Goal: Task Accomplishment & Management: Manage account settings

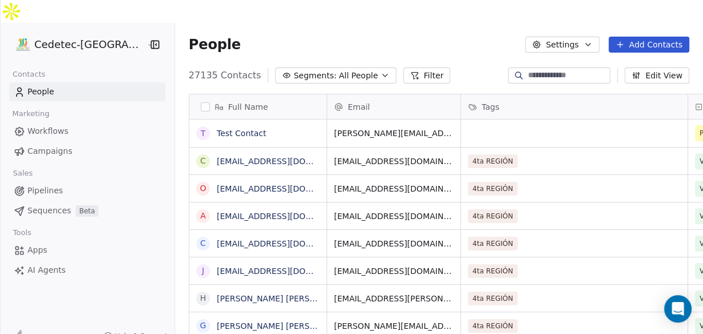
scroll to position [286, 541]
click at [674, 309] on icon "Open Intercom Messenger" at bounding box center [677, 308] width 13 height 15
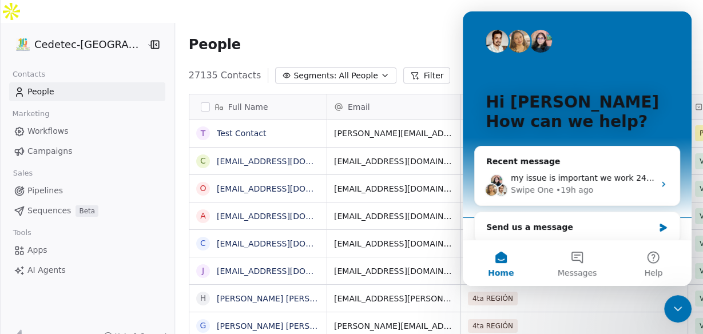
scroll to position [0, 0]
click at [551, 169] on div "my issue is important we work 24-7 and we nned promt answers there are campaign…" at bounding box center [577, 184] width 205 height 42
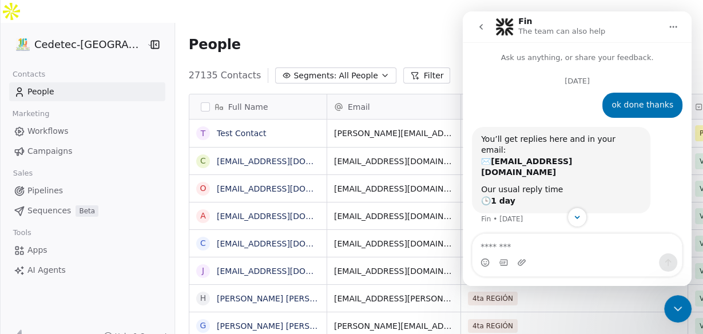
click at [484, 29] on icon "go back" at bounding box center [480, 26] width 9 height 9
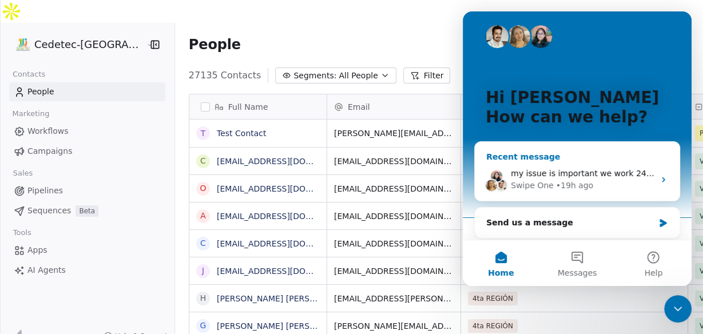
scroll to position [8, 0]
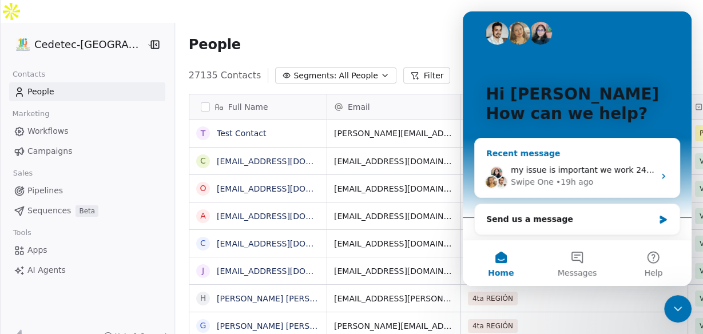
click at [556, 176] on div "• 19h ago" at bounding box center [574, 182] width 37 height 12
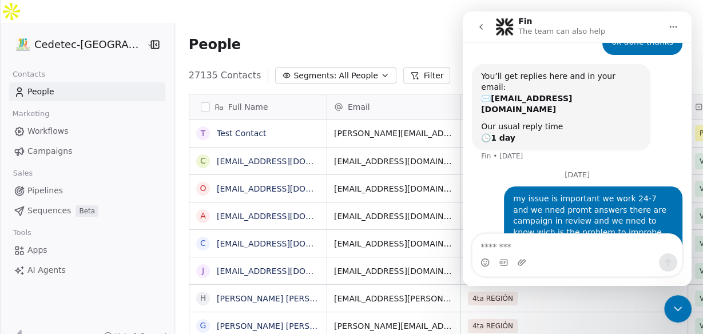
scroll to position [64, 0]
click at [483, 27] on icon "go back" at bounding box center [480, 26] width 9 height 9
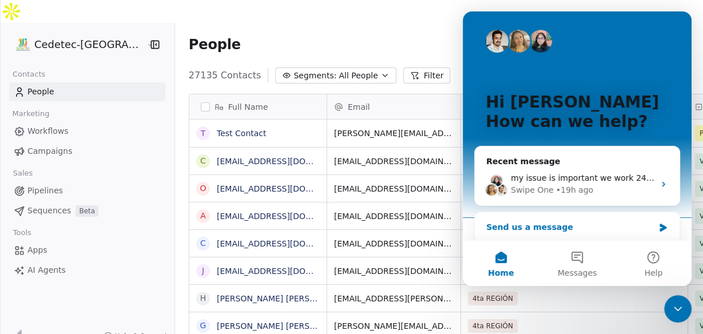
scroll to position [8, 0]
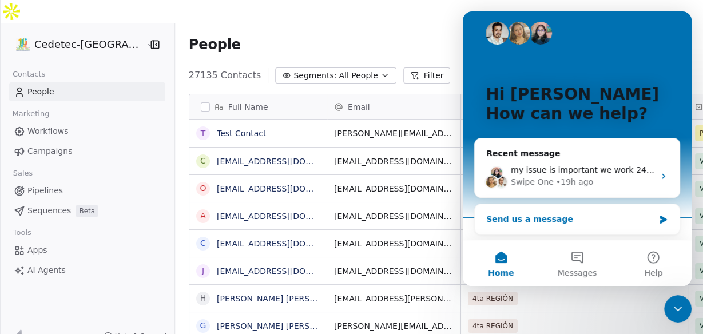
click at [512, 218] on div "Send us a message" at bounding box center [570, 219] width 168 height 12
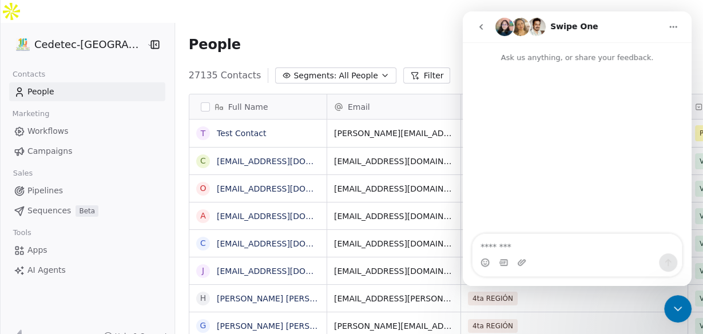
scroll to position [0, 0]
click at [47, 142] on link "Campaigns" at bounding box center [87, 151] width 156 height 19
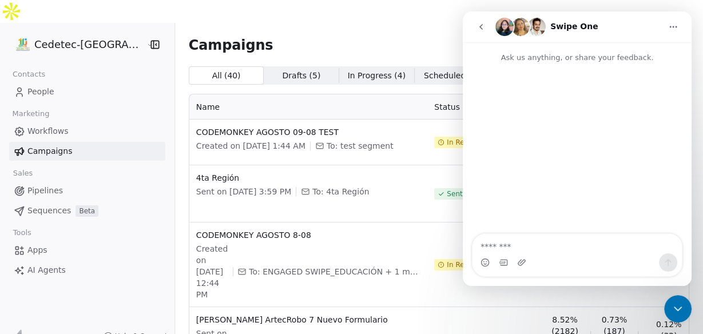
click at [479, 29] on icon "go back" at bounding box center [480, 26] width 9 height 9
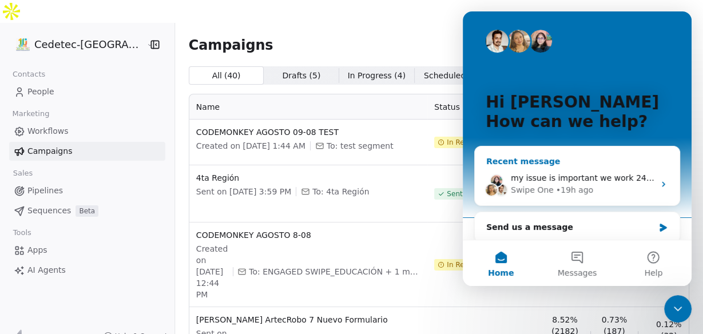
click at [664, 183] on div "my issue is important we work 24-7 and we nned promt answers there are campaign…" at bounding box center [577, 184] width 205 height 42
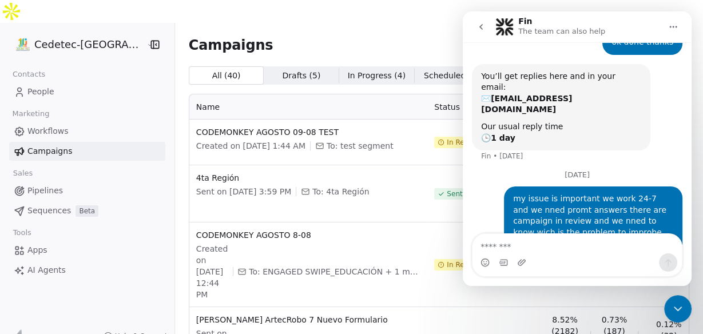
scroll to position [64, 0]
click at [485, 31] on button "go back" at bounding box center [481, 27] width 22 height 22
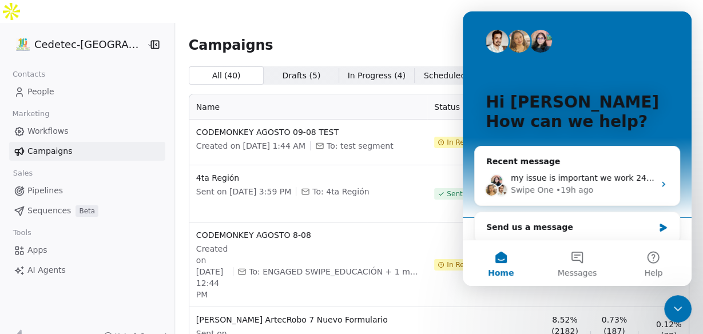
click at [434, 229] on div "In Review" at bounding box center [484, 264] width 101 height 71
click at [675, 308] on icon "Close Intercom Messenger" at bounding box center [678, 309] width 8 height 5
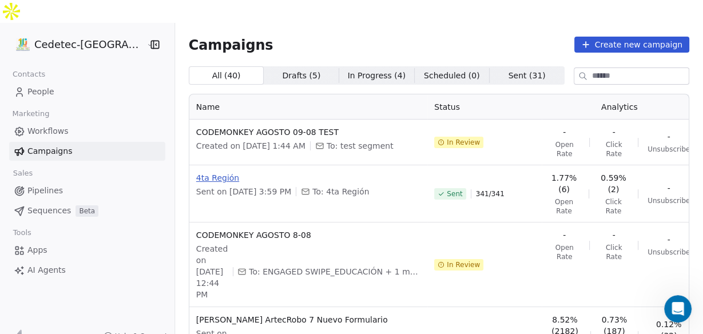
click at [196, 172] on span "4ta Región" at bounding box center [308, 177] width 224 height 11
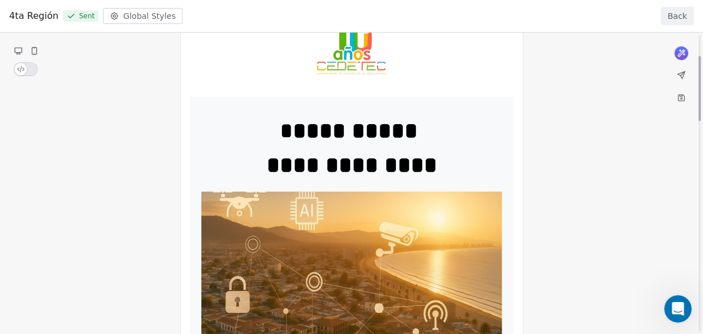
scroll to position [46, 0]
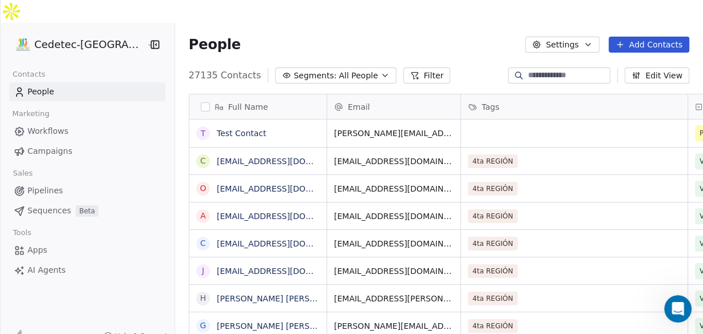
scroll to position [286, 541]
click at [53, 205] on span "Sequences" at bounding box center [48, 211] width 43 height 12
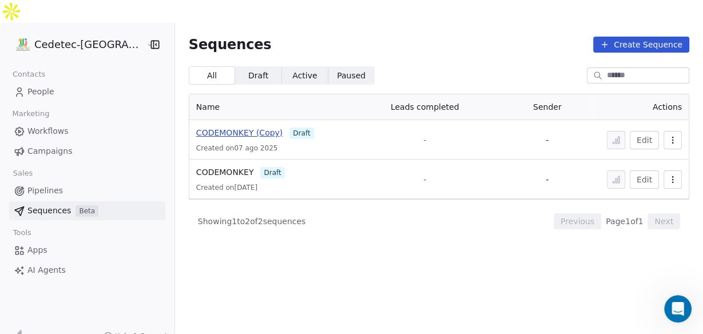
click at [210, 128] on span "CODEMONKEY (Copy)" at bounding box center [239, 132] width 86 height 9
